Goal: Navigation & Orientation: Go to known website

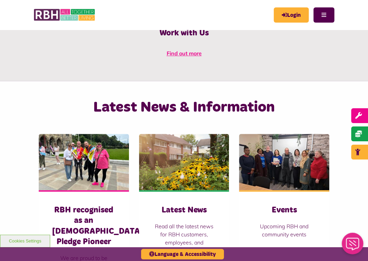
scroll to position [418, 0]
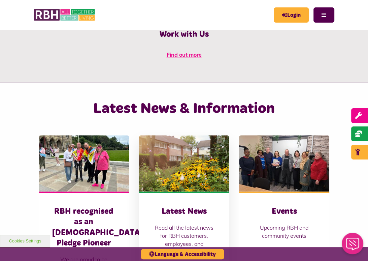
click at [177, 135] on img at bounding box center [184, 163] width 90 height 56
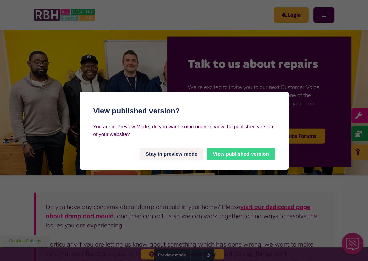
click at [228, 151] on button "View published version" at bounding box center [241, 153] width 68 height 11
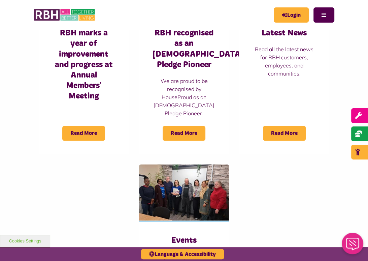
scroll to position [597, 0]
